Goal: Find specific page/section: Find specific page/section

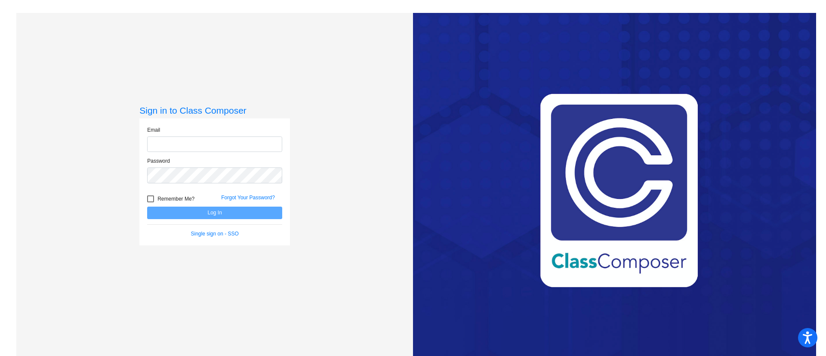
type input "[PERSON_NAME][EMAIL_ADDRESS][DOMAIN_NAME]"
click at [205, 214] on button "Log In" at bounding box center [214, 212] width 135 height 12
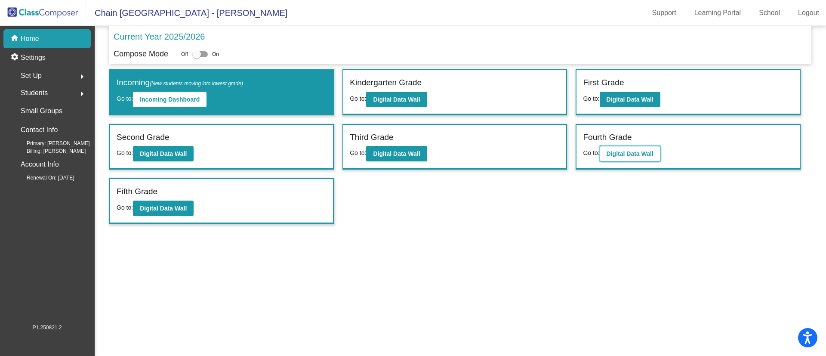
click at [636, 151] on b "Digital Data Wall" at bounding box center [629, 153] width 47 height 7
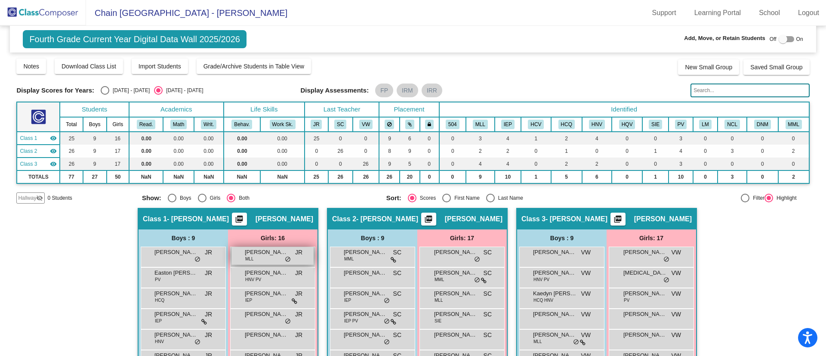
click at [239, 253] on div "[PERSON_NAME] MLL JR lock do_not_disturb_alt" at bounding box center [272, 256] width 82 height 18
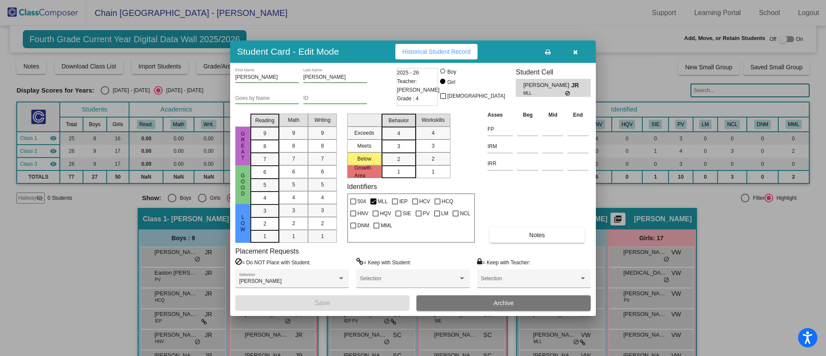
click at [578, 54] on button "button" at bounding box center [575, 51] width 28 height 15
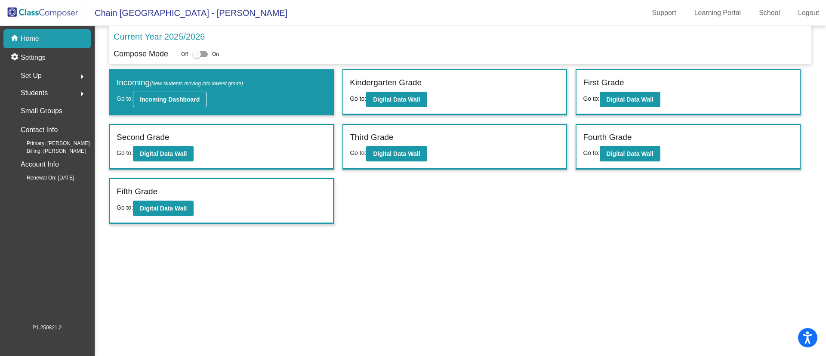
click at [182, 102] on b "Incoming Dashboard" at bounding box center [170, 99] width 60 height 7
click at [383, 96] on b "Digital Data Wall" at bounding box center [396, 99] width 47 height 7
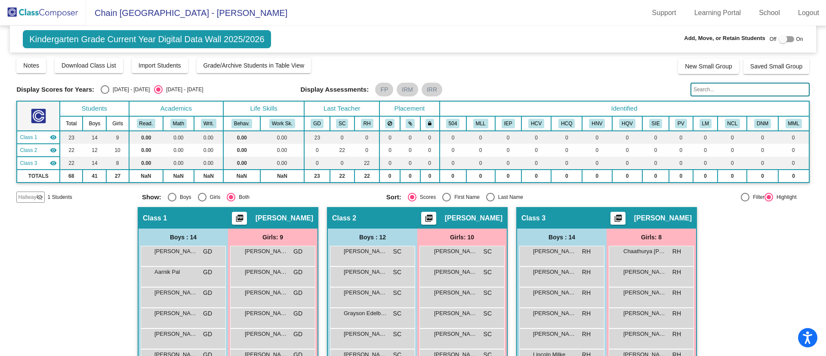
scroll to position [1, 0]
click at [31, 195] on span "Hallway" at bounding box center [27, 197] width 18 height 8
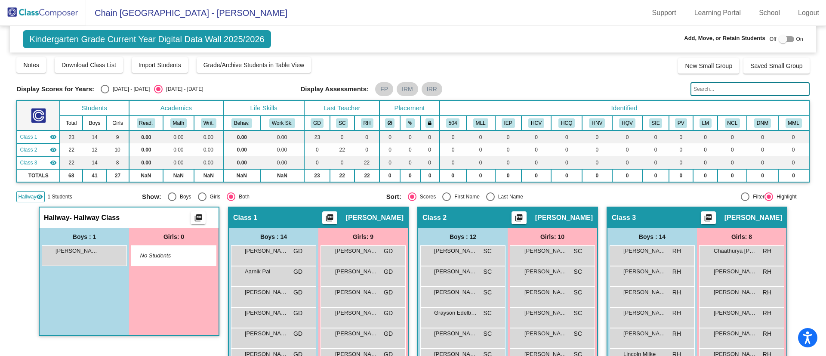
click at [0, 302] on mat-sidenav-content "Kindergarten Grade Current Year Digital Data Wall 2025/2026 Add, Move, or Retai…" at bounding box center [413, 191] width 826 height 330
